Goal: Task Accomplishment & Management: Complete application form

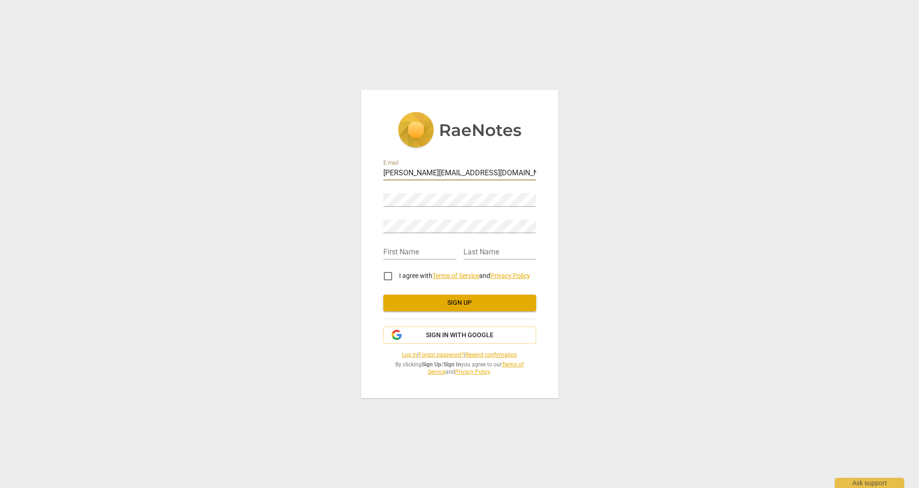
type input "[PERSON_NAME][EMAIL_ADDRESS][DOMAIN_NAME]"
type input "Danielle"
type input "Belec"
drag, startPoint x: 390, startPoint y: 277, endPoint x: 417, endPoint y: 283, distance: 28.1
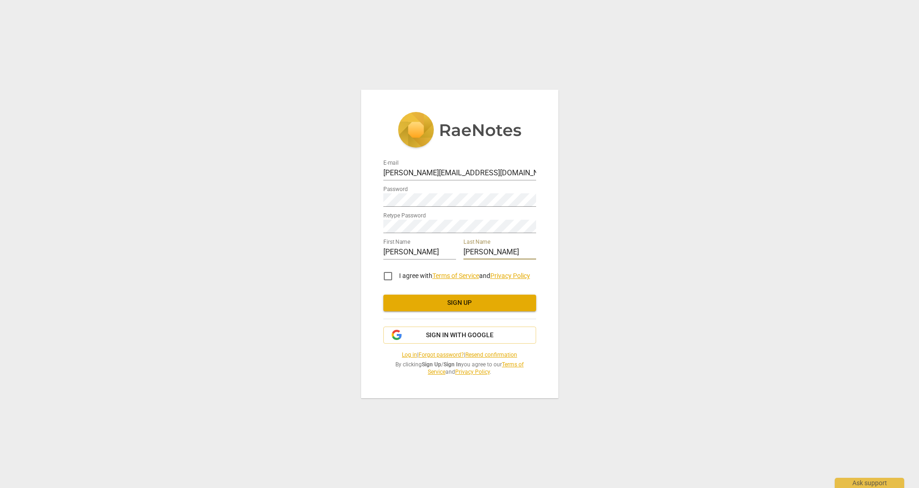
click at [392, 277] on input "I agree with Terms of Service and Privacy Policy" at bounding box center [388, 276] width 22 height 22
checkbox input "true"
click at [460, 302] on span "Sign up" at bounding box center [460, 303] width 138 height 9
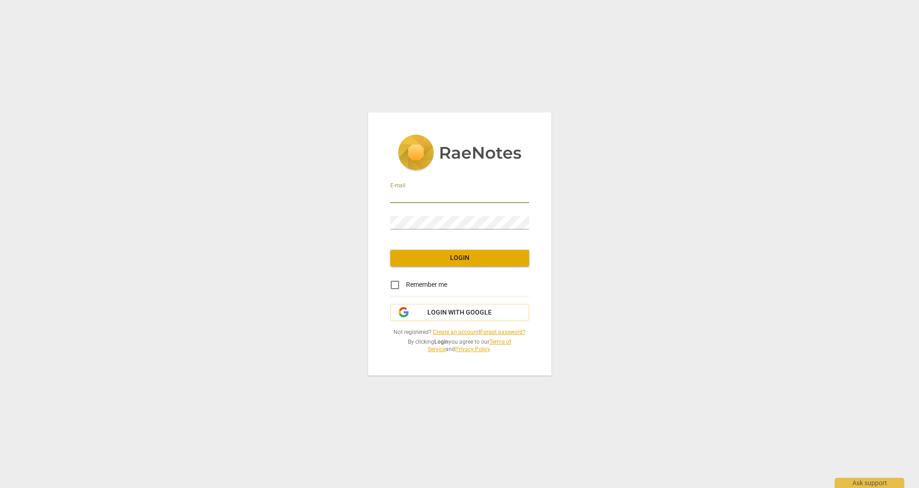
type input "[PERSON_NAME][EMAIL_ADDRESS][DOMAIN_NAME]"
drag, startPoint x: 397, startPoint y: 286, endPoint x: 417, endPoint y: 277, distance: 22.2
click at [399, 285] on input "Remember me" at bounding box center [395, 285] width 22 height 22
checkbox input "true"
click at [458, 259] on span "Login" at bounding box center [460, 258] width 124 height 9
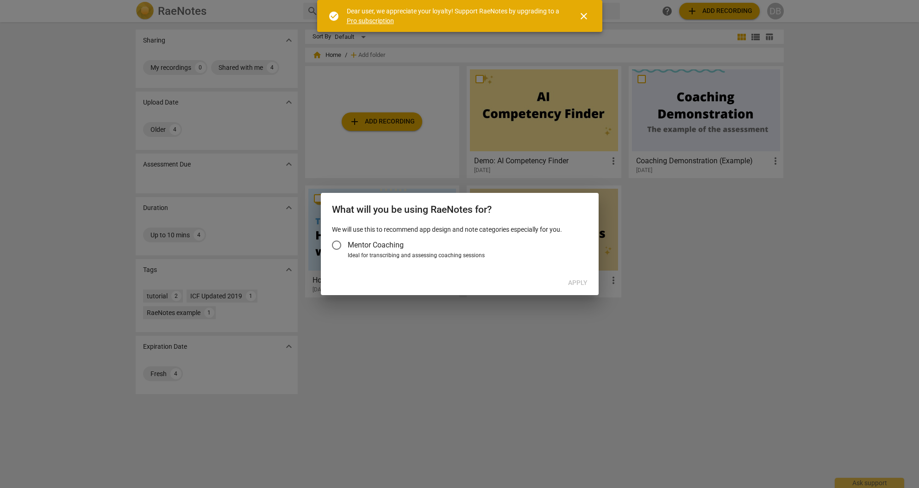
click at [336, 246] on input "Mentor Coaching" at bounding box center [336, 245] width 22 height 22
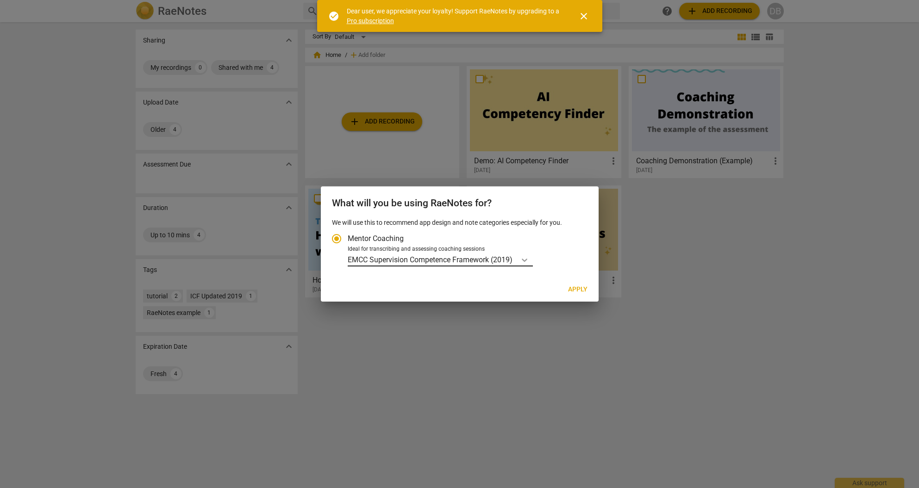
click at [526, 258] on icon "Account type" at bounding box center [524, 259] width 9 height 9
click at [0, 0] on input "Ideal for transcribing and assessing coaching sessions EMCC Supervision Compete…" at bounding box center [0, 0] width 0 height 0
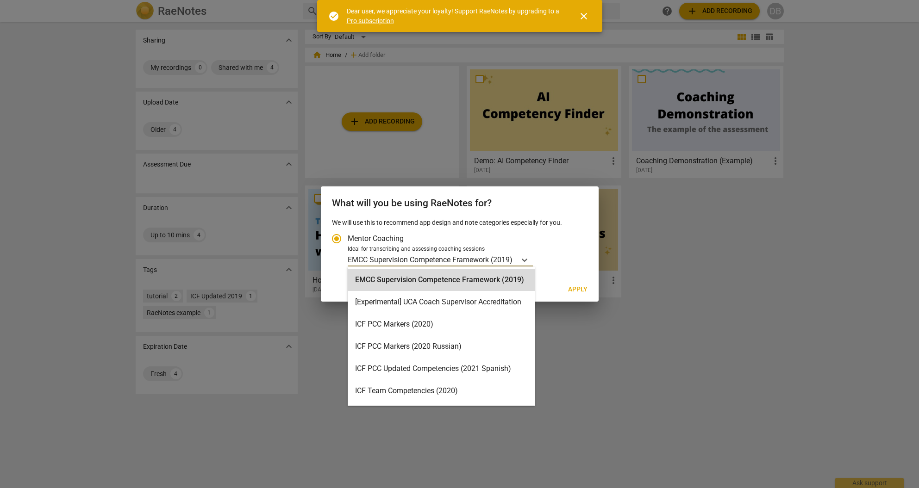
click at [581, 289] on span "Apply" at bounding box center [577, 289] width 19 height 9
radio input "false"
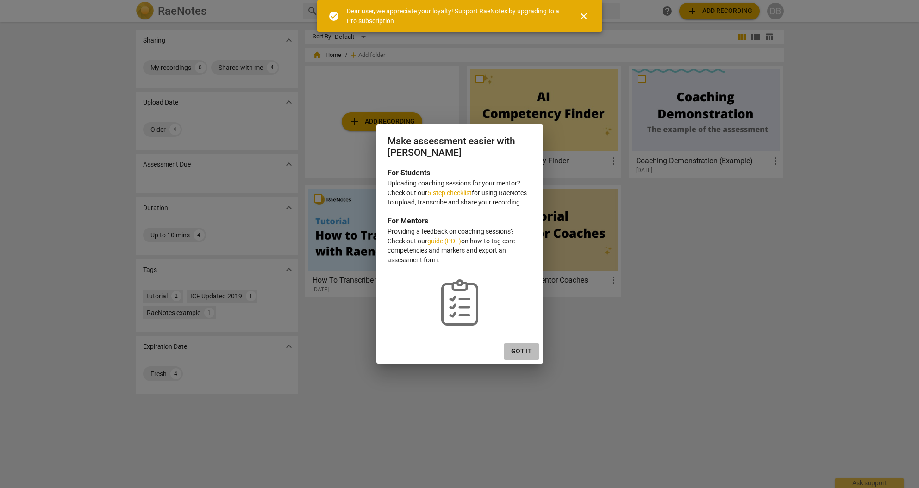
click at [525, 352] on span "Got it" at bounding box center [521, 351] width 21 height 9
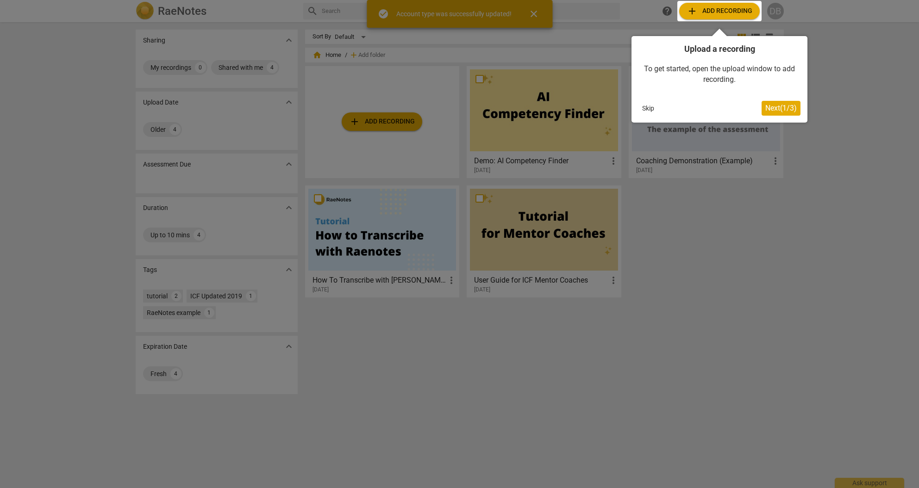
click at [776, 106] on span "Next ( 1 / 3 )" at bounding box center [780, 108] width 31 height 9
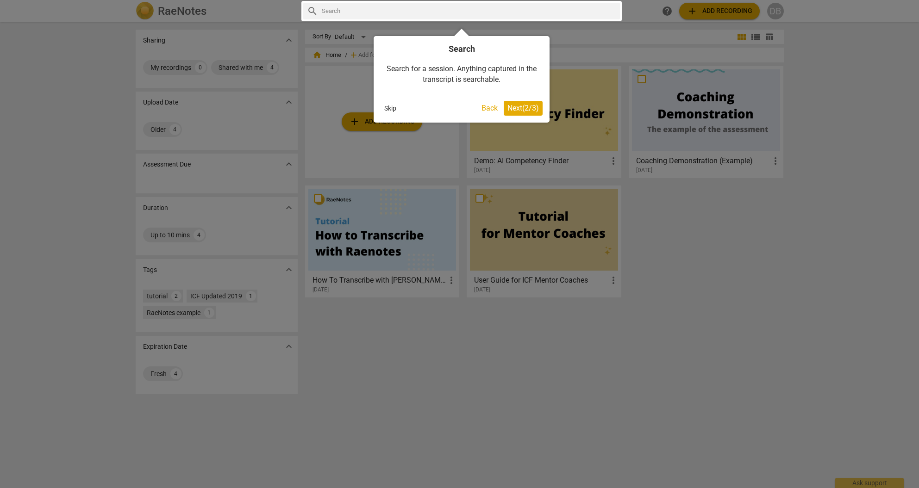
click at [518, 106] on span "Next ( 2 / 3 )" at bounding box center [522, 108] width 31 height 9
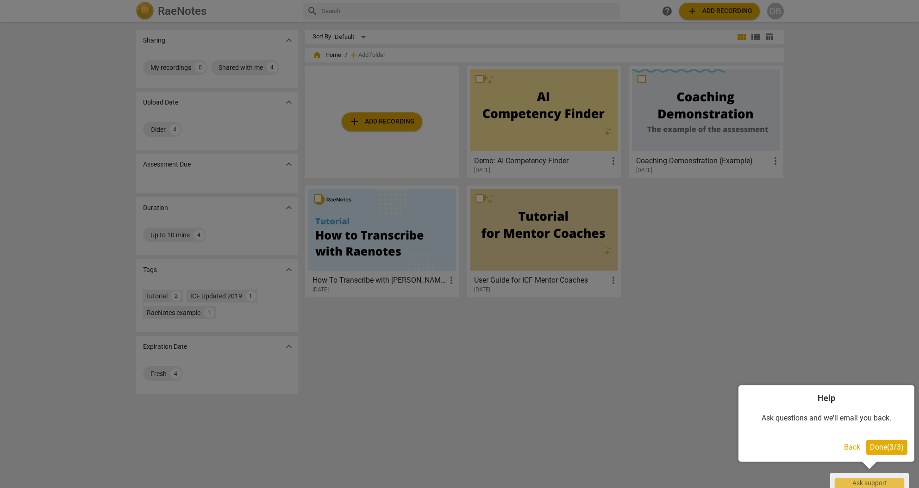
click at [891, 446] on span "Done ( 3 / 3 )" at bounding box center [887, 447] width 34 height 9
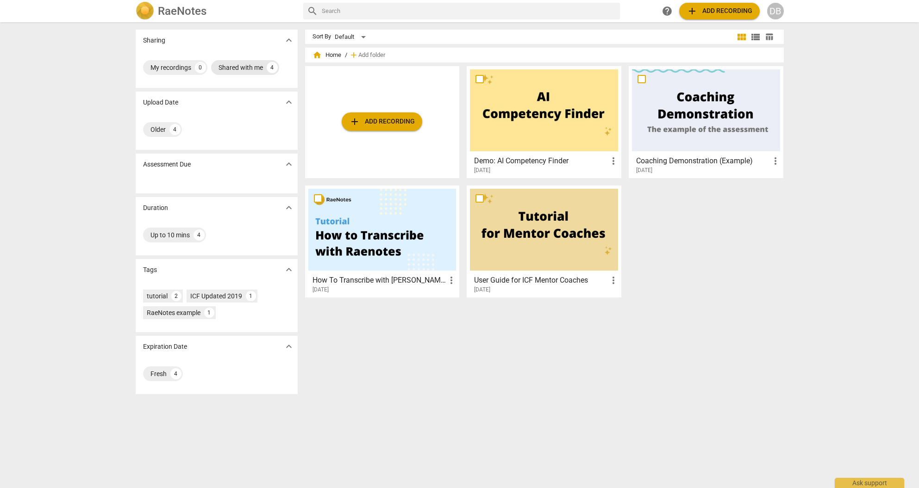
click at [252, 67] on div "Shared with me" at bounding box center [240, 67] width 44 height 9
click at [193, 67] on div "Shared with me 4" at bounding box center [177, 67] width 68 height 15
click at [264, 68] on div "Shared with me 4" at bounding box center [245, 67] width 68 height 15
click at [173, 131] on div "4" at bounding box center [174, 129] width 11 height 11
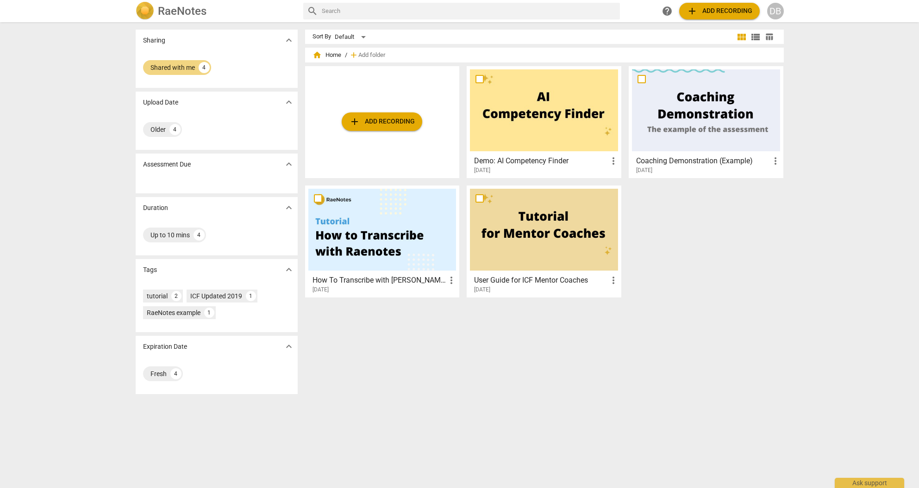
click at [288, 209] on span "expand_more" at bounding box center [288, 207] width 11 height 11
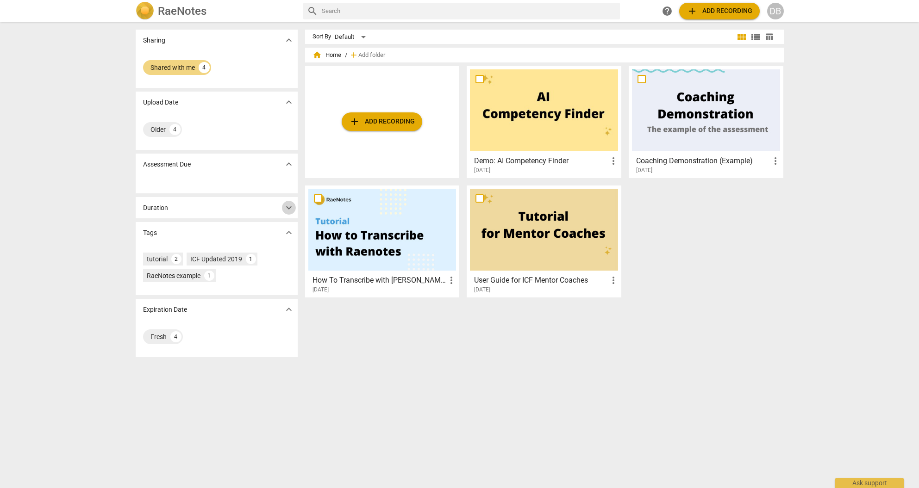
click at [287, 206] on span "expand_more" at bounding box center [288, 207] width 11 height 11
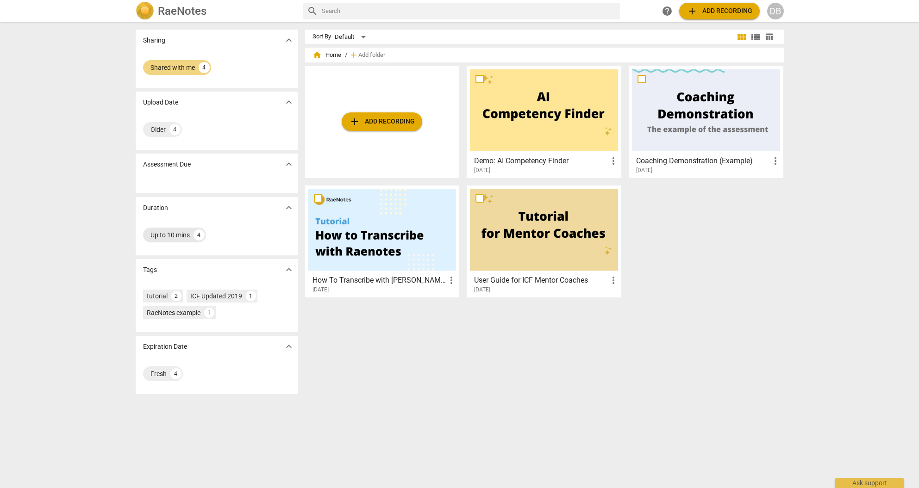
click at [197, 237] on div "4" at bounding box center [198, 235] width 11 height 11
click at [199, 237] on div "4" at bounding box center [198, 235] width 11 height 11
